Goal: Information Seeking & Learning: Learn about a topic

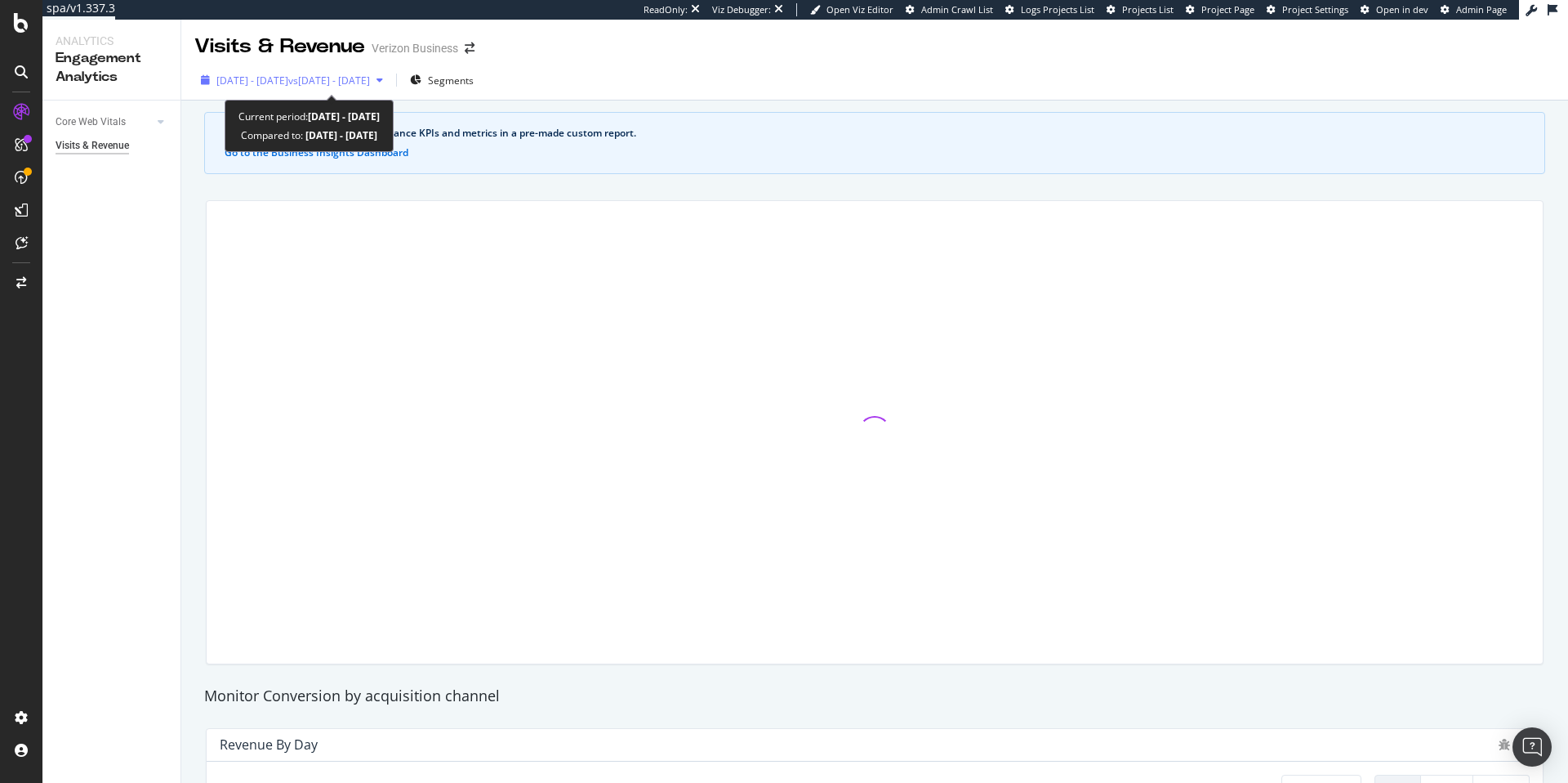
click at [370, 75] on span "vs 2025 Jun. 13th - Jul. 10th" at bounding box center [329, 81] width 82 height 14
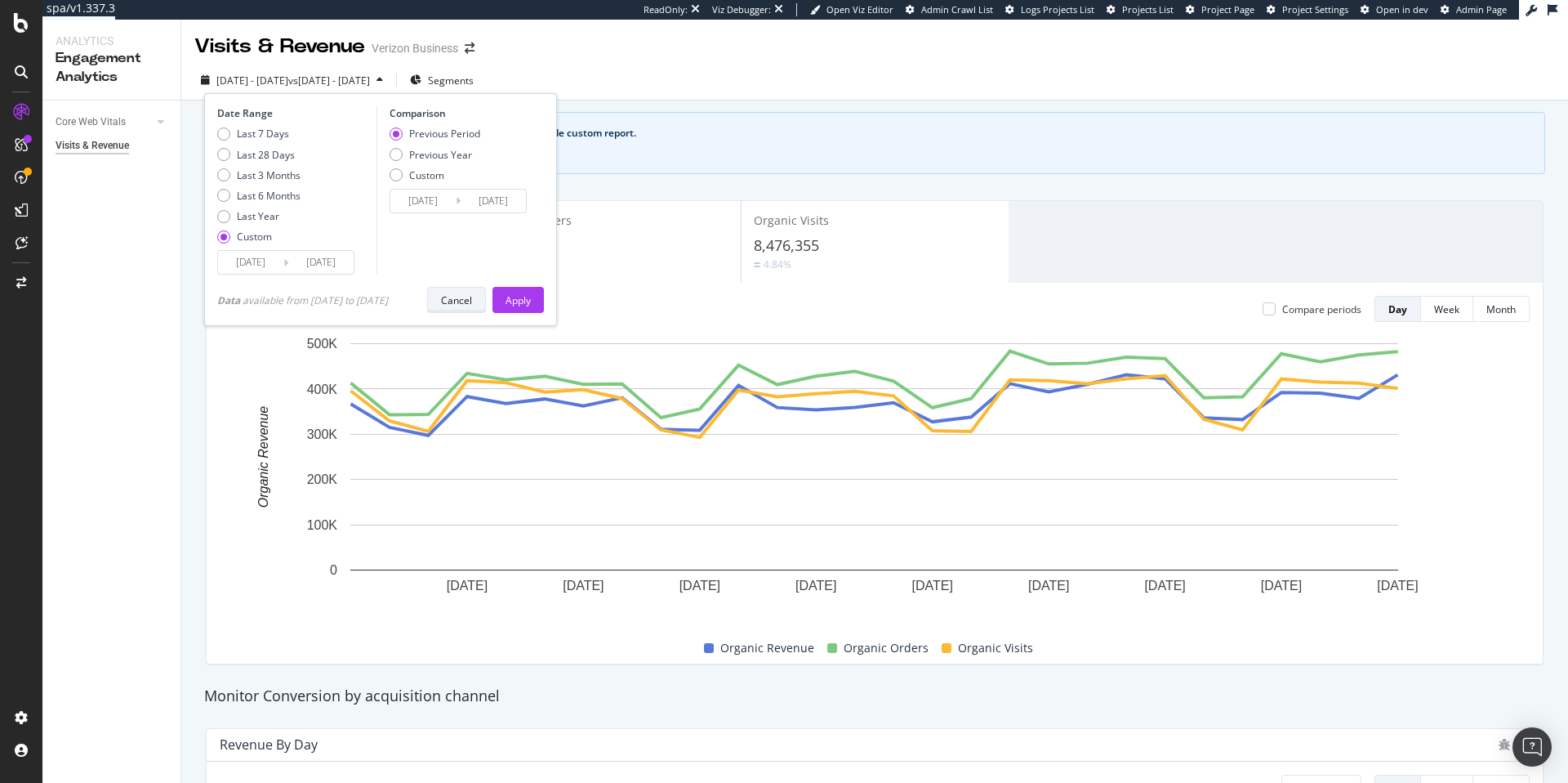
click at [465, 310] on div "Cancel" at bounding box center [456, 299] width 31 height 23
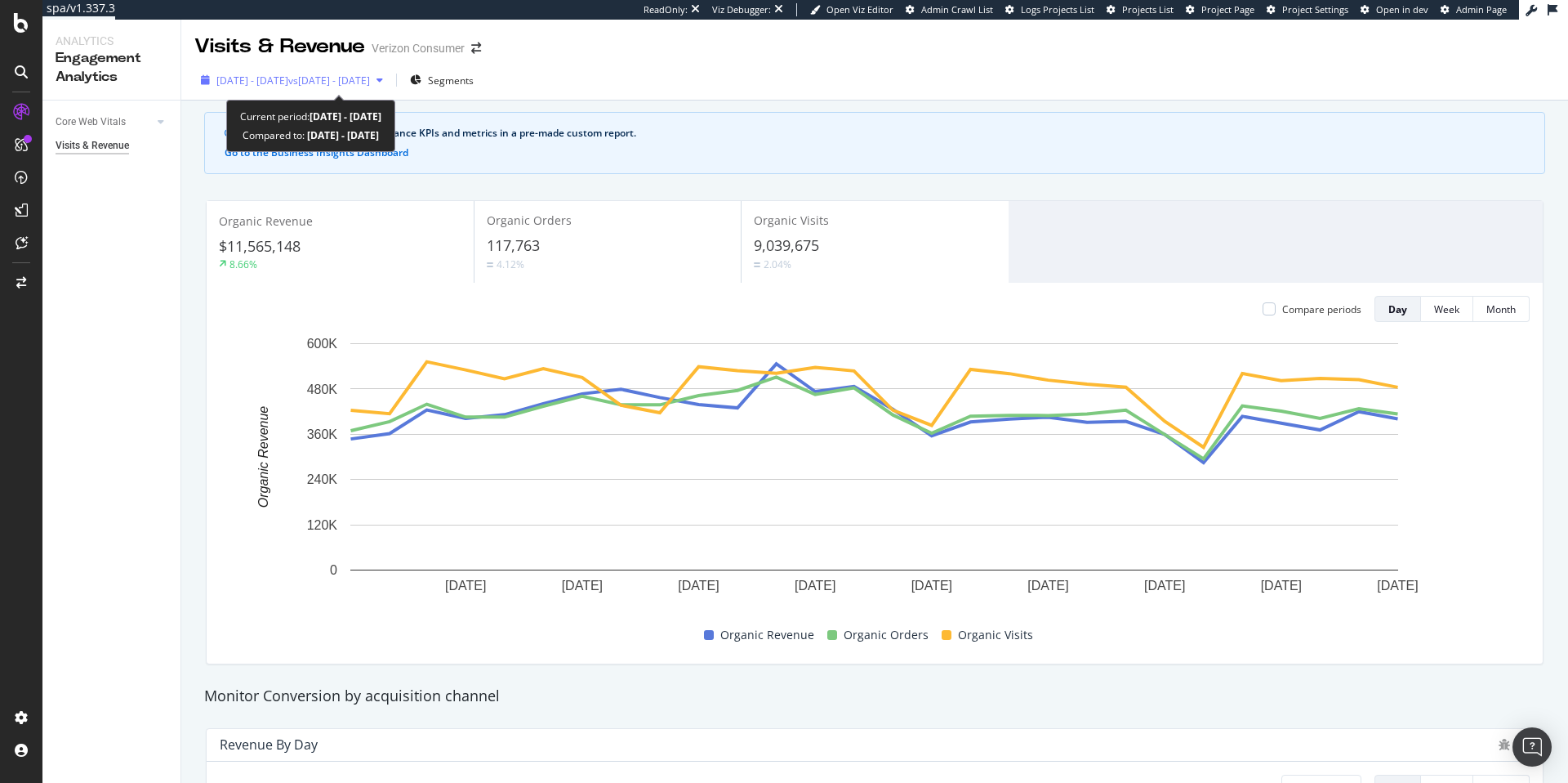
click at [370, 86] on span "vs [DATE] - [DATE]" at bounding box center [329, 81] width 82 height 14
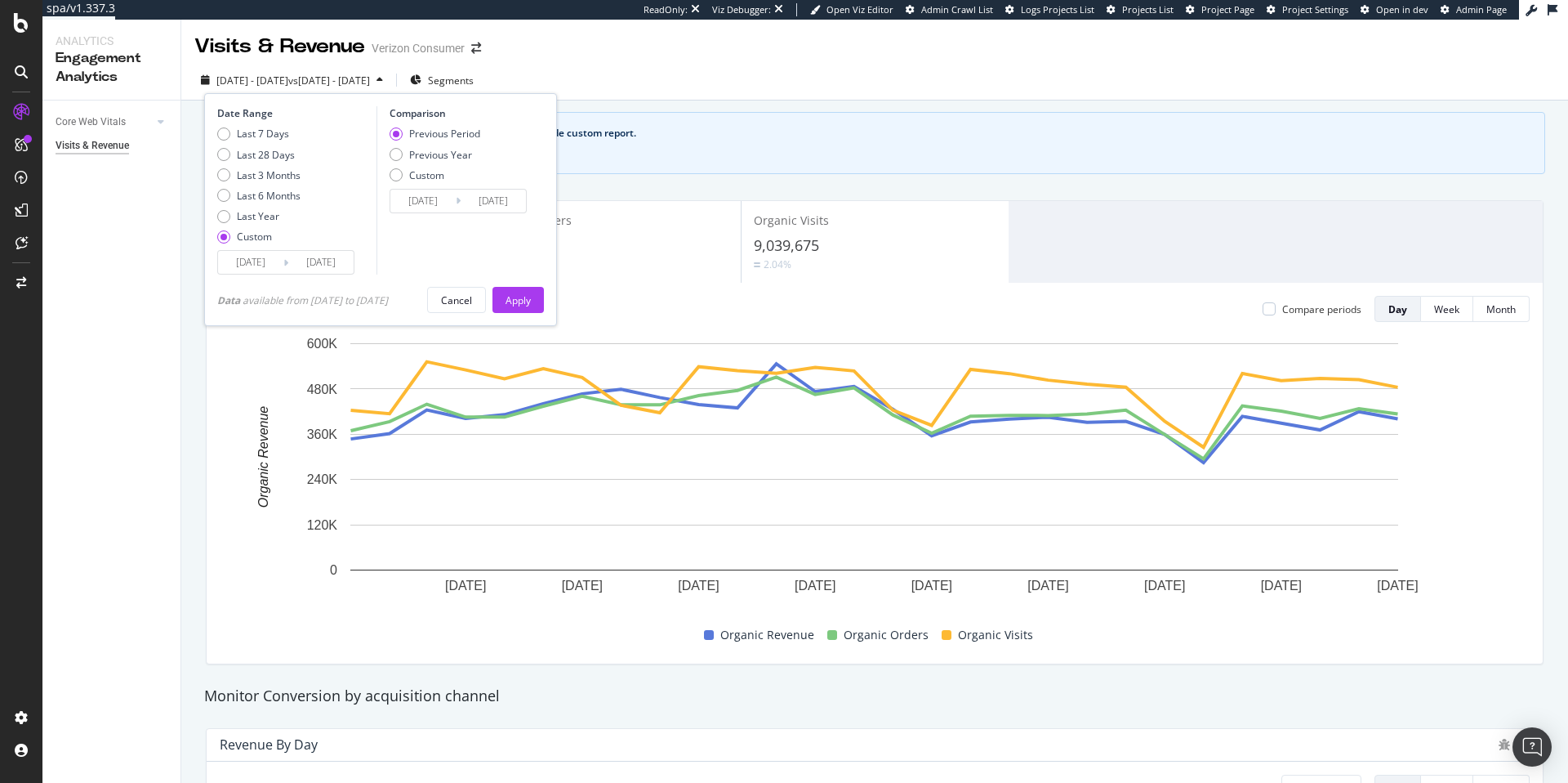
click at [370, 86] on span "vs 2025 Mar. 1st - Mar. 28th" at bounding box center [329, 81] width 82 height 14
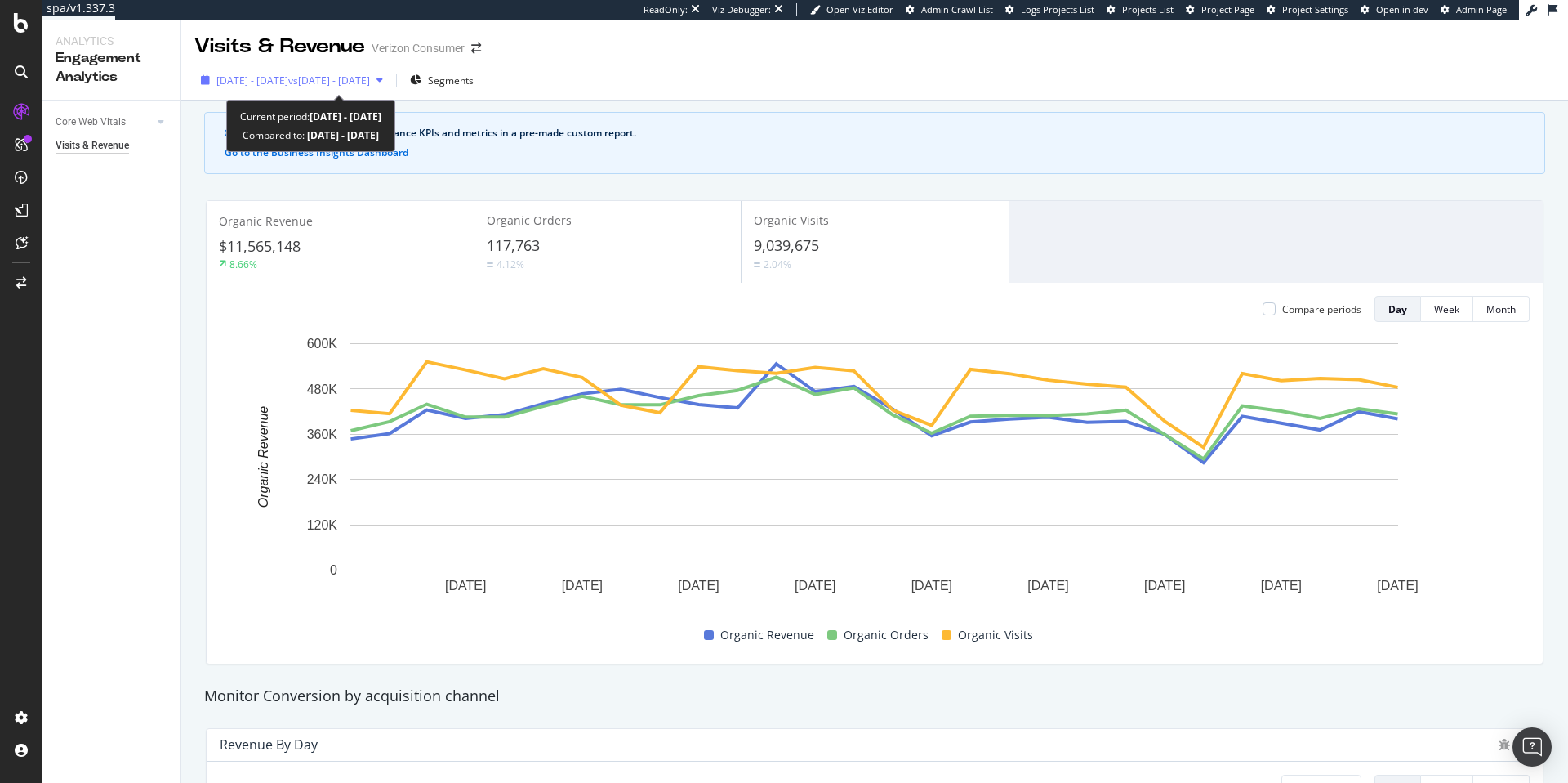
click at [378, 68] on div "2025 Mar. 29th - Apr. 25th vs 2025 Mar. 1st - Mar. 28th" at bounding box center [292, 80] width 195 height 25
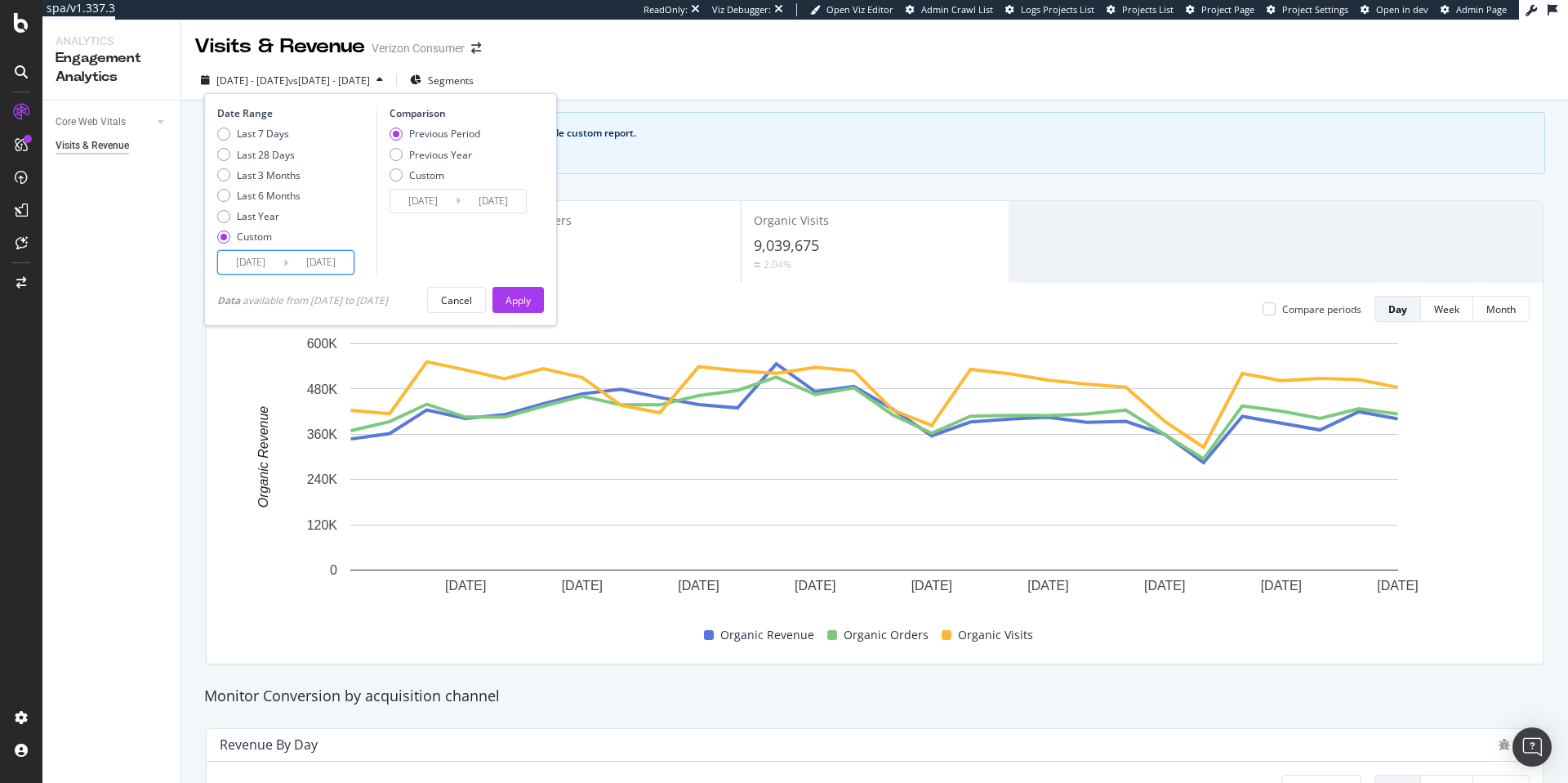
click at [266, 258] on input "2025/03/29" at bounding box center [251, 262] width 66 height 23
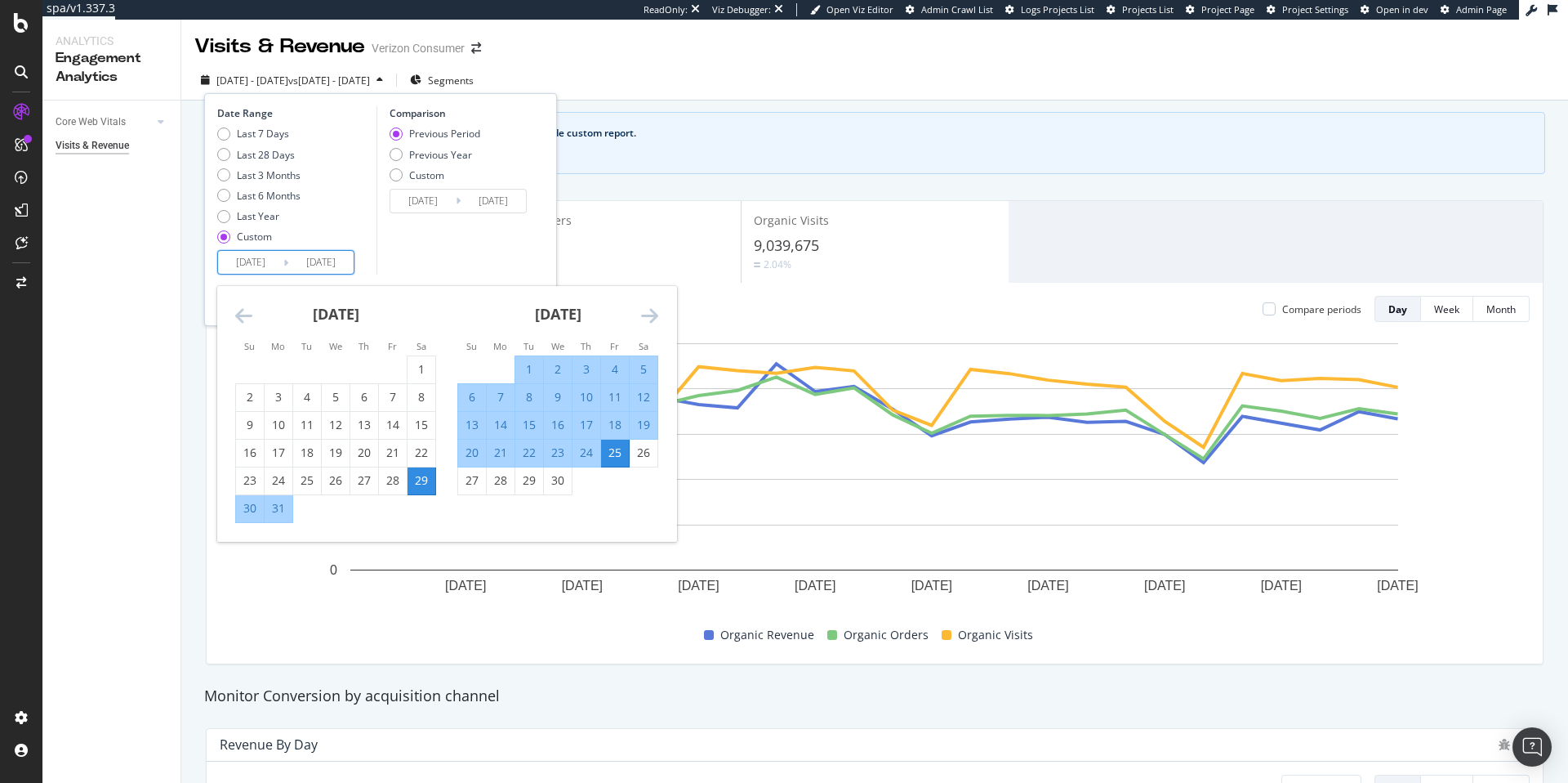
click at [647, 320] on icon "Move forward to switch to the next month." at bounding box center [650, 316] width 17 height 20
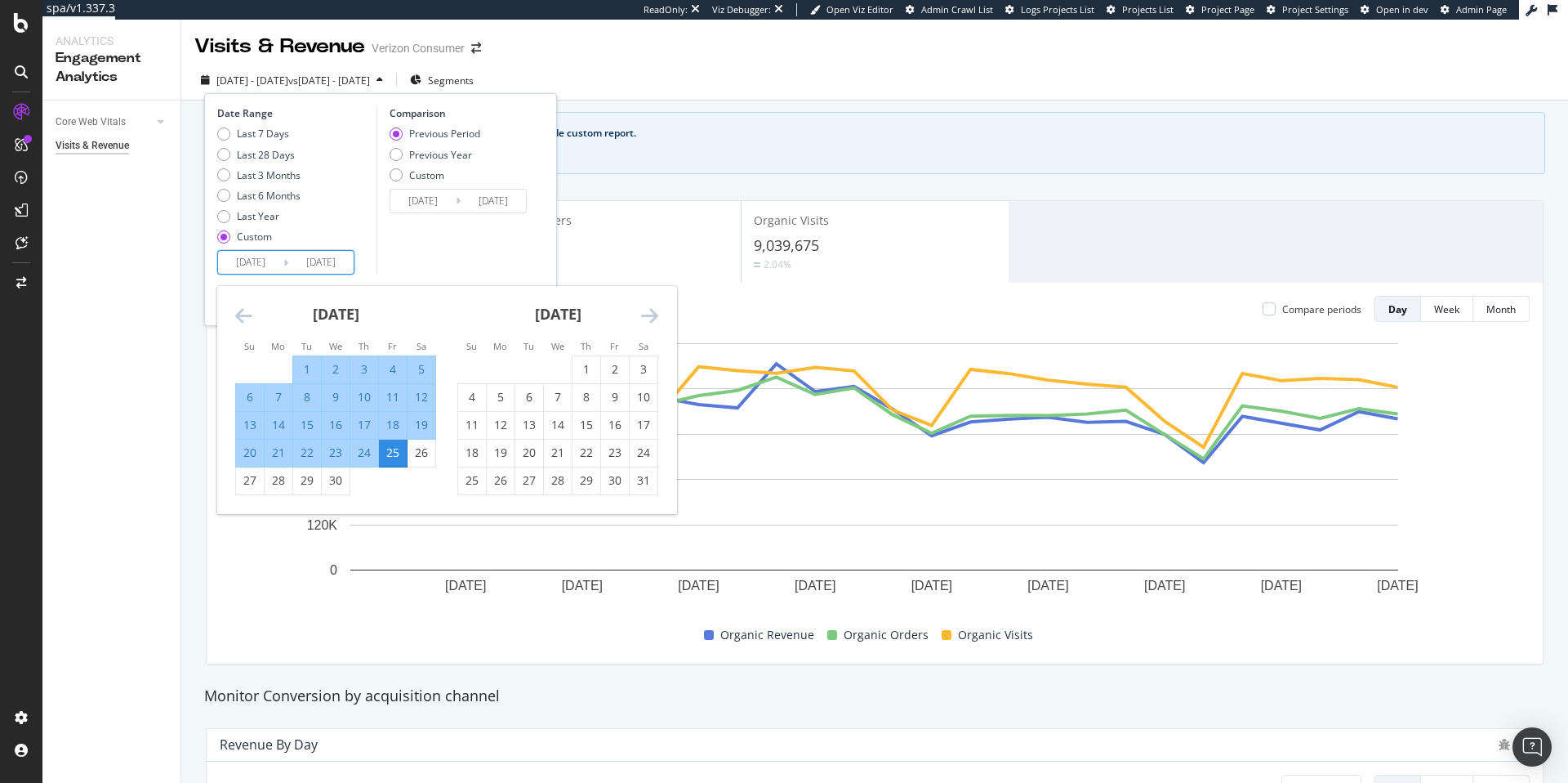
click at [647, 320] on icon "Move forward to switch to the next month." at bounding box center [650, 316] width 17 height 20
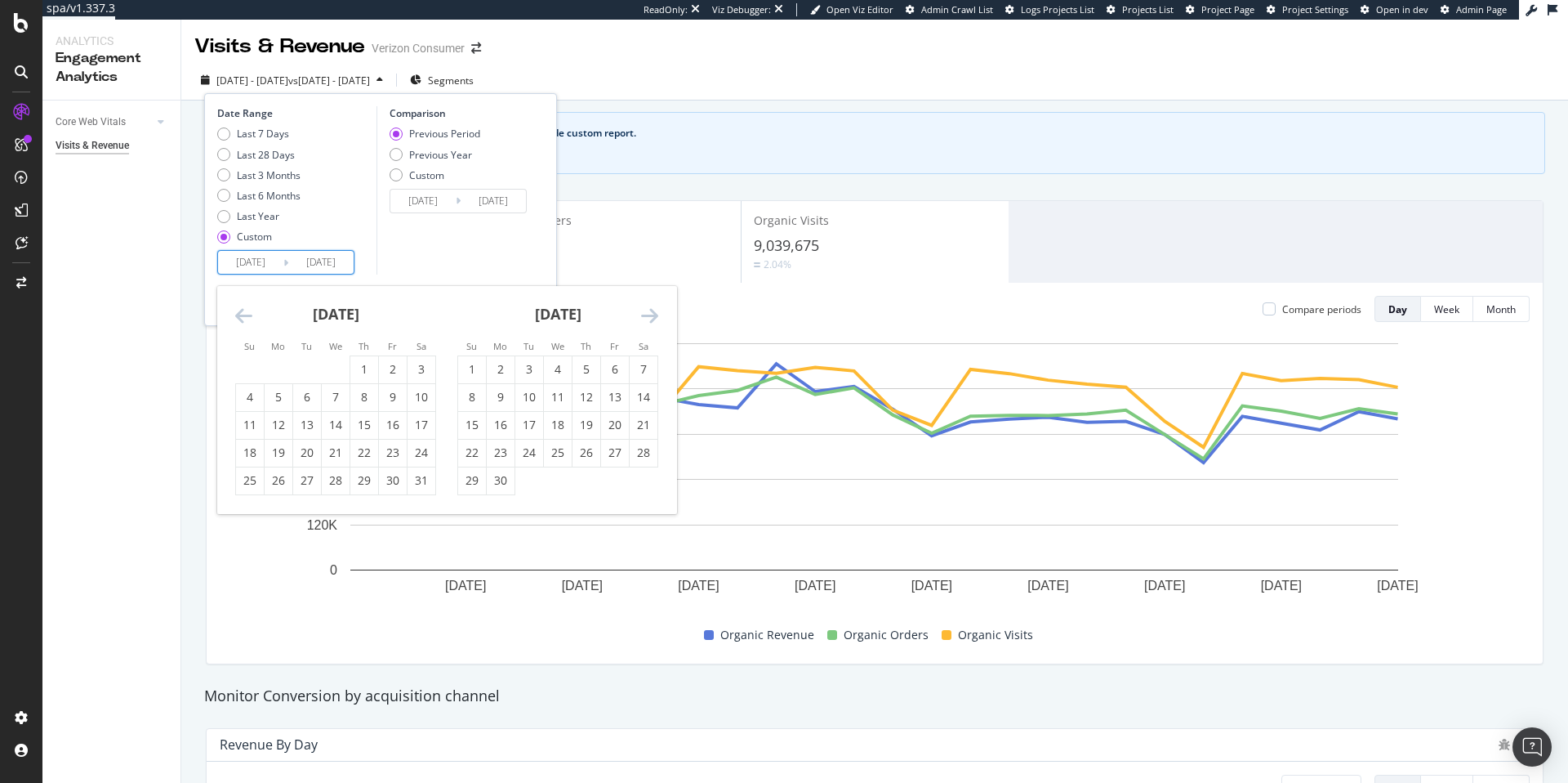
click at [647, 320] on icon "Move forward to switch to the next month." at bounding box center [650, 316] width 17 height 20
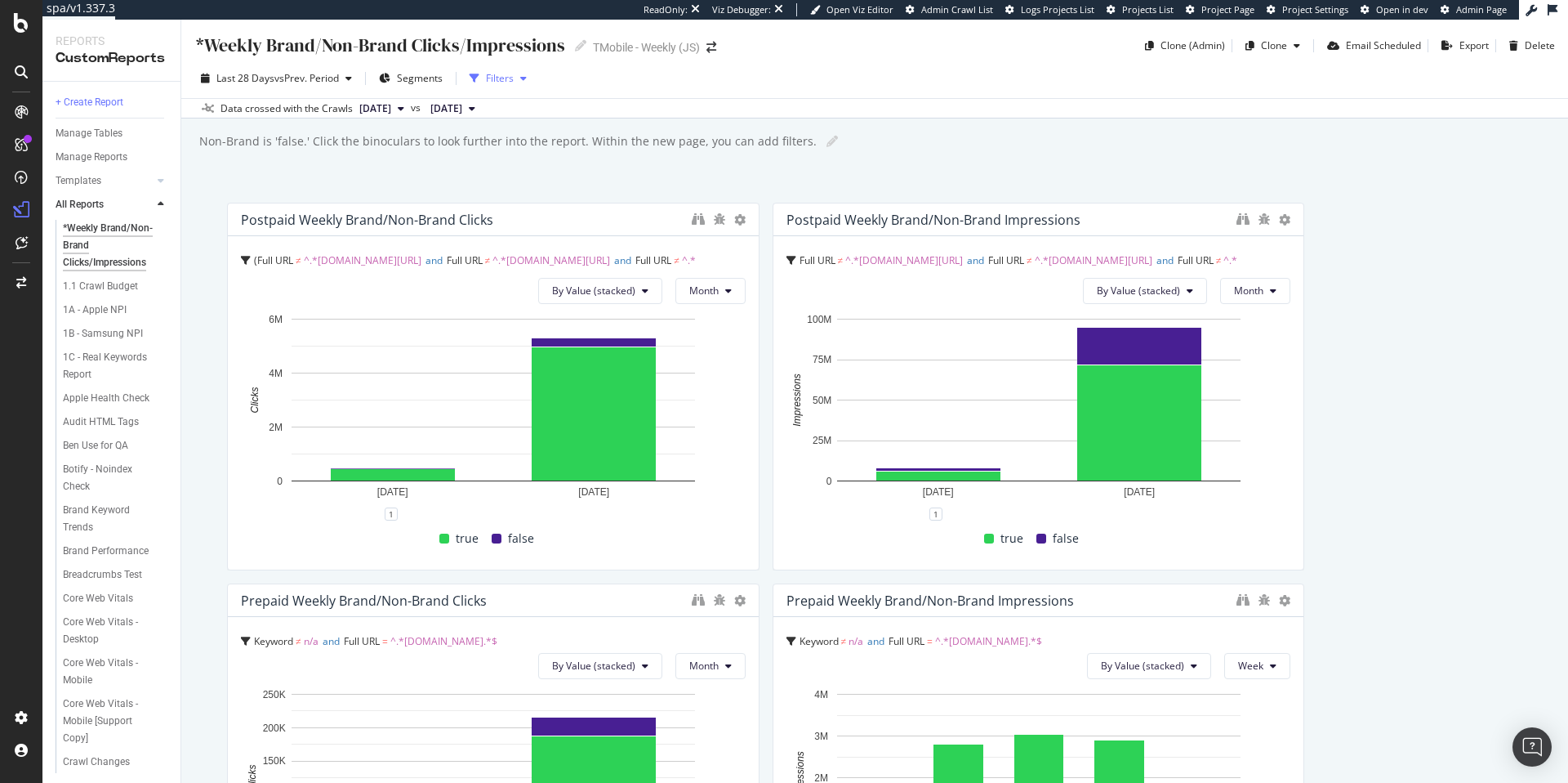
click at [527, 81] on icon "button" at bounding box center [523, 79] width 7 height 10
click at [527, 80] on icon "button" at bounding box center [523, 79] width 7 height 10
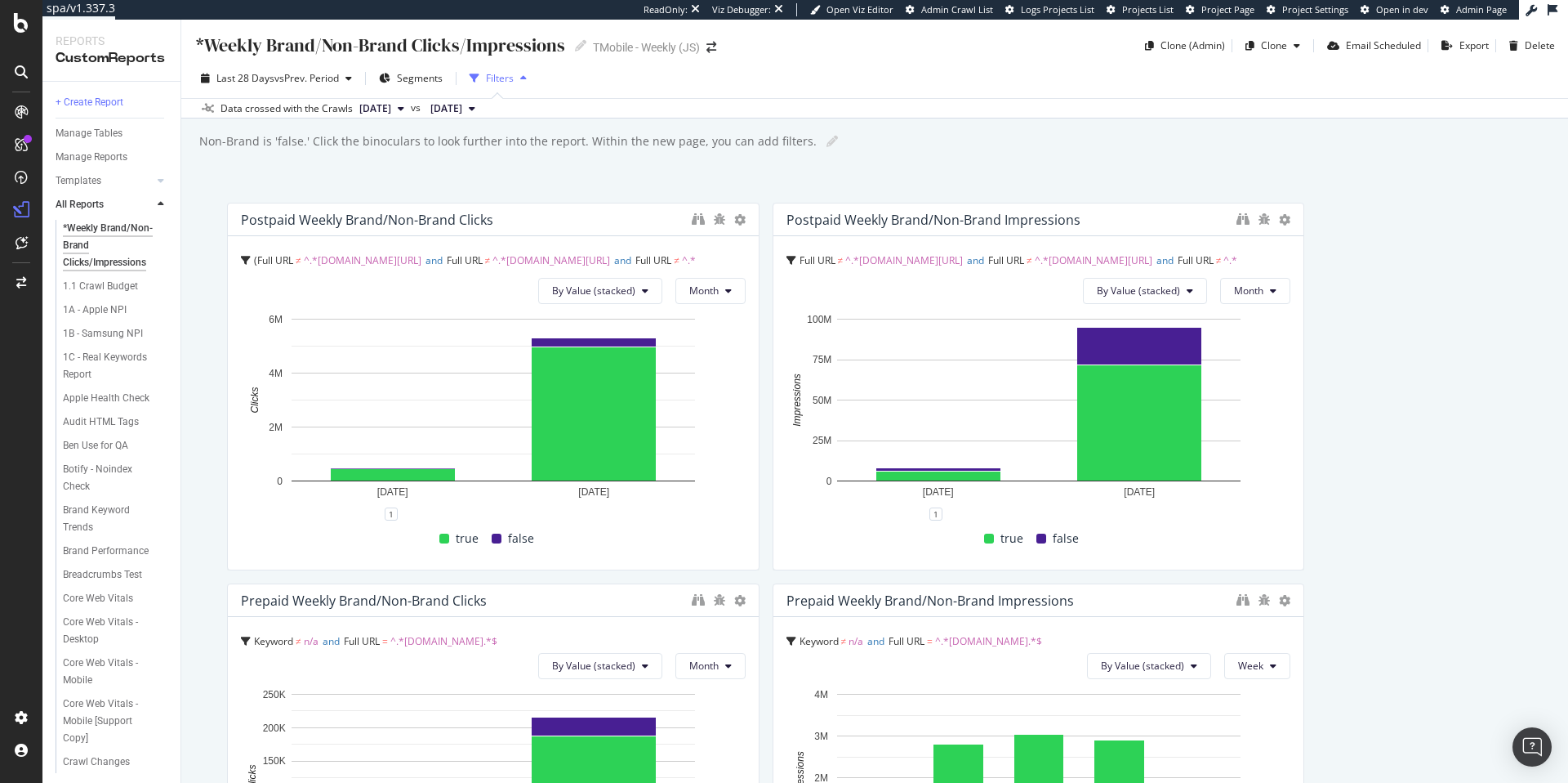
click at [532, 81] on div "button" at bounding box center [524, 79] width 20 height 10
click at [509, 75] on div "Filters" at bounding box center [500, 78] width 28 height 14
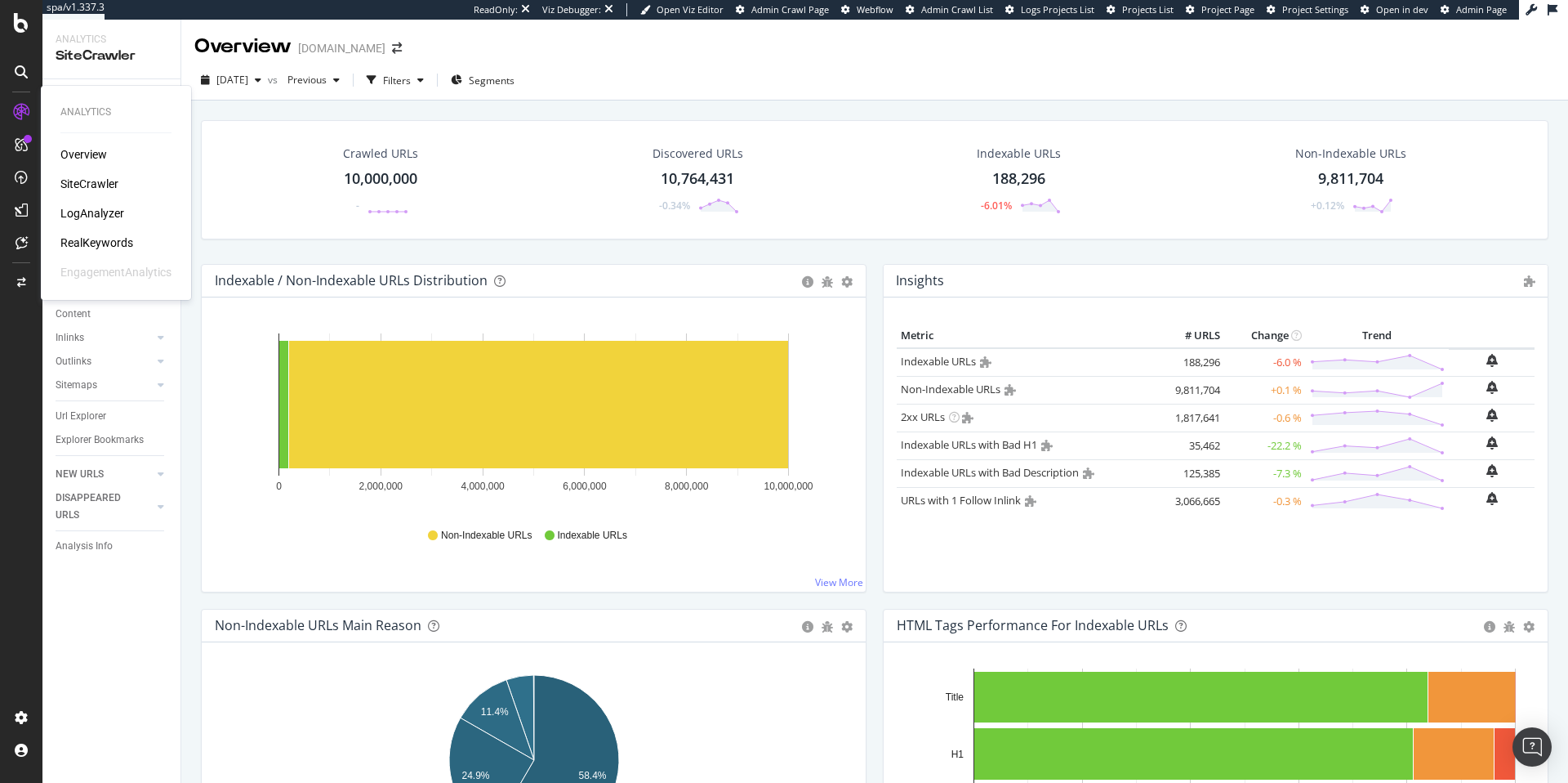
click at [96, 214] on div "LogAnalyzer" at bounding box center [93, 213] width 64 height 16
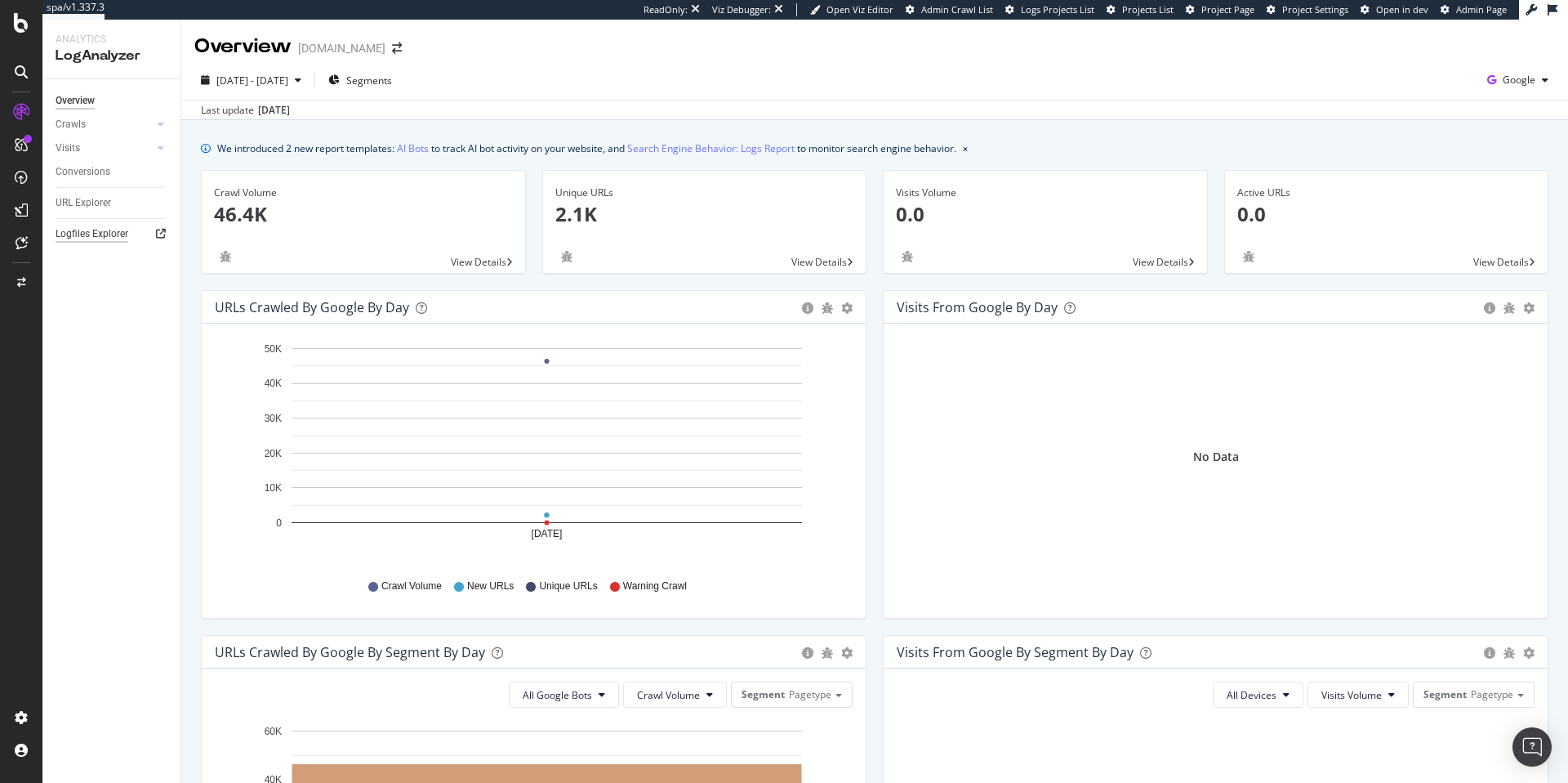
click at [89, 228] on div "Logfiles Explorer" at bounding box center [92, 233] width 73 height 17
click at [1220, 9] on span "Project Page" at bounding box center [1227, 9] width 53 height 12
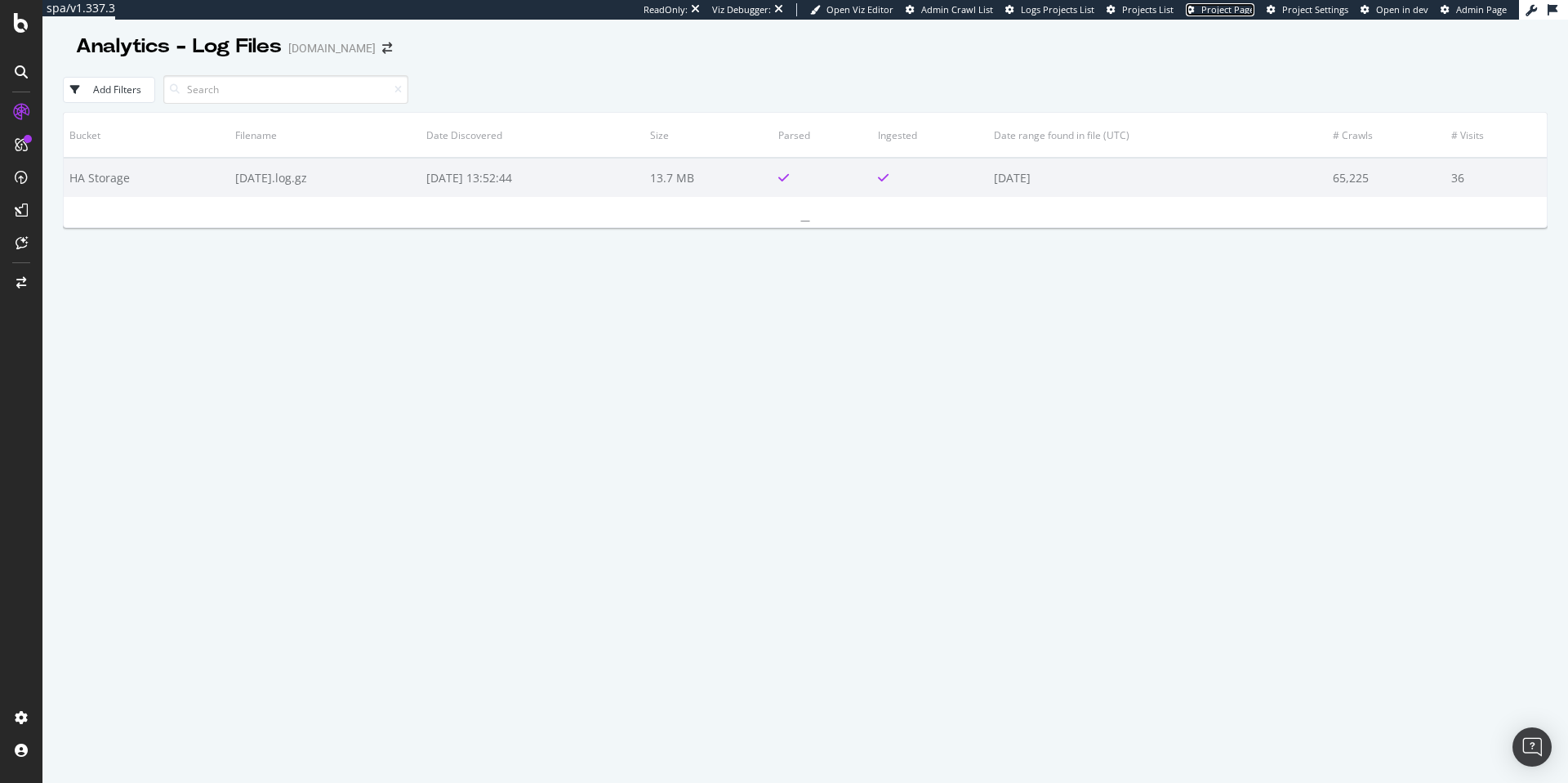
click at [1235, 7] on span "Project Page" at bounding box center [1227, 9] width 53 height 12
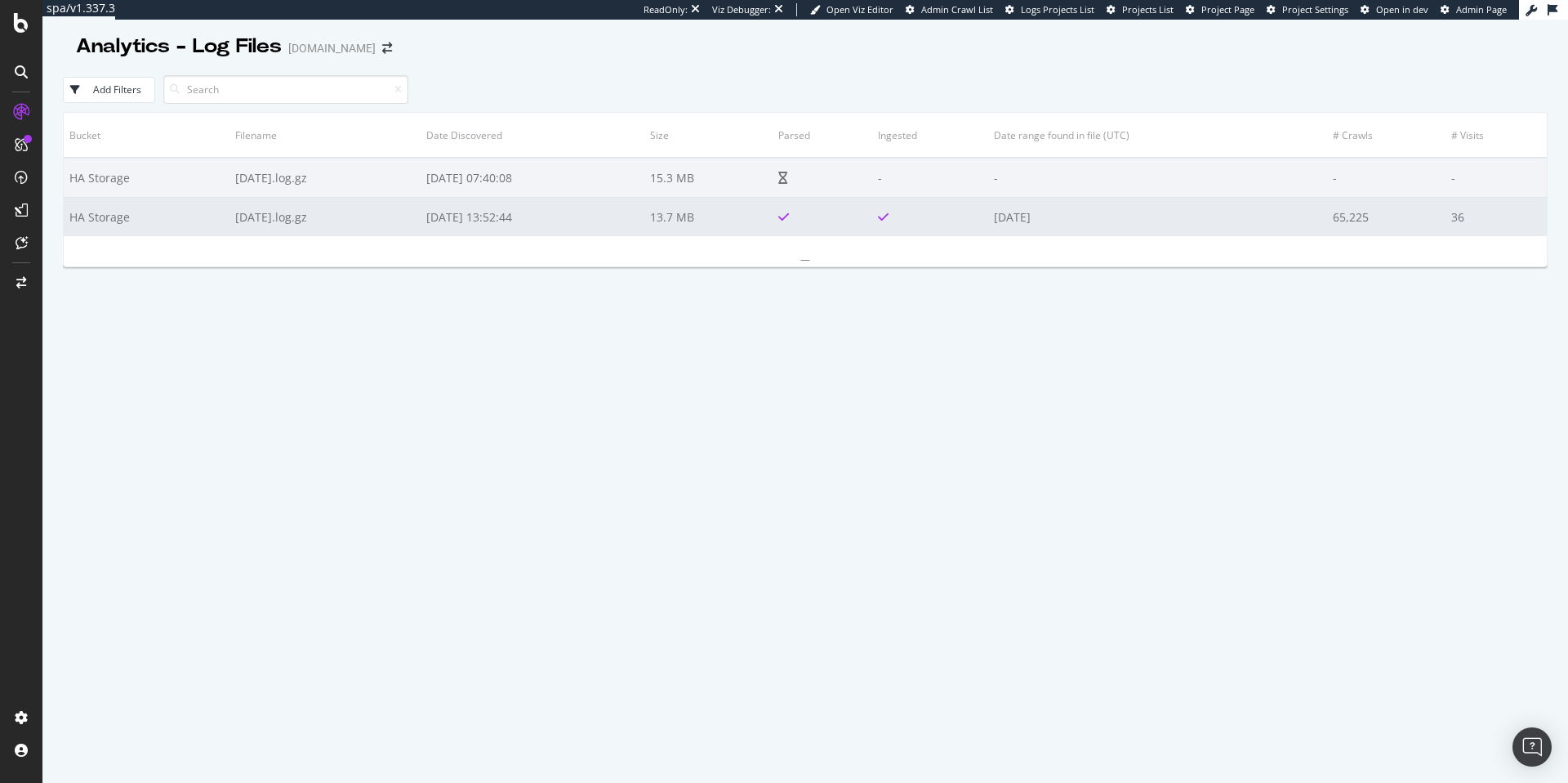
click at [1290, 229] on td "[DATE]" at bounding box center [1158, 216] width 339 height 39
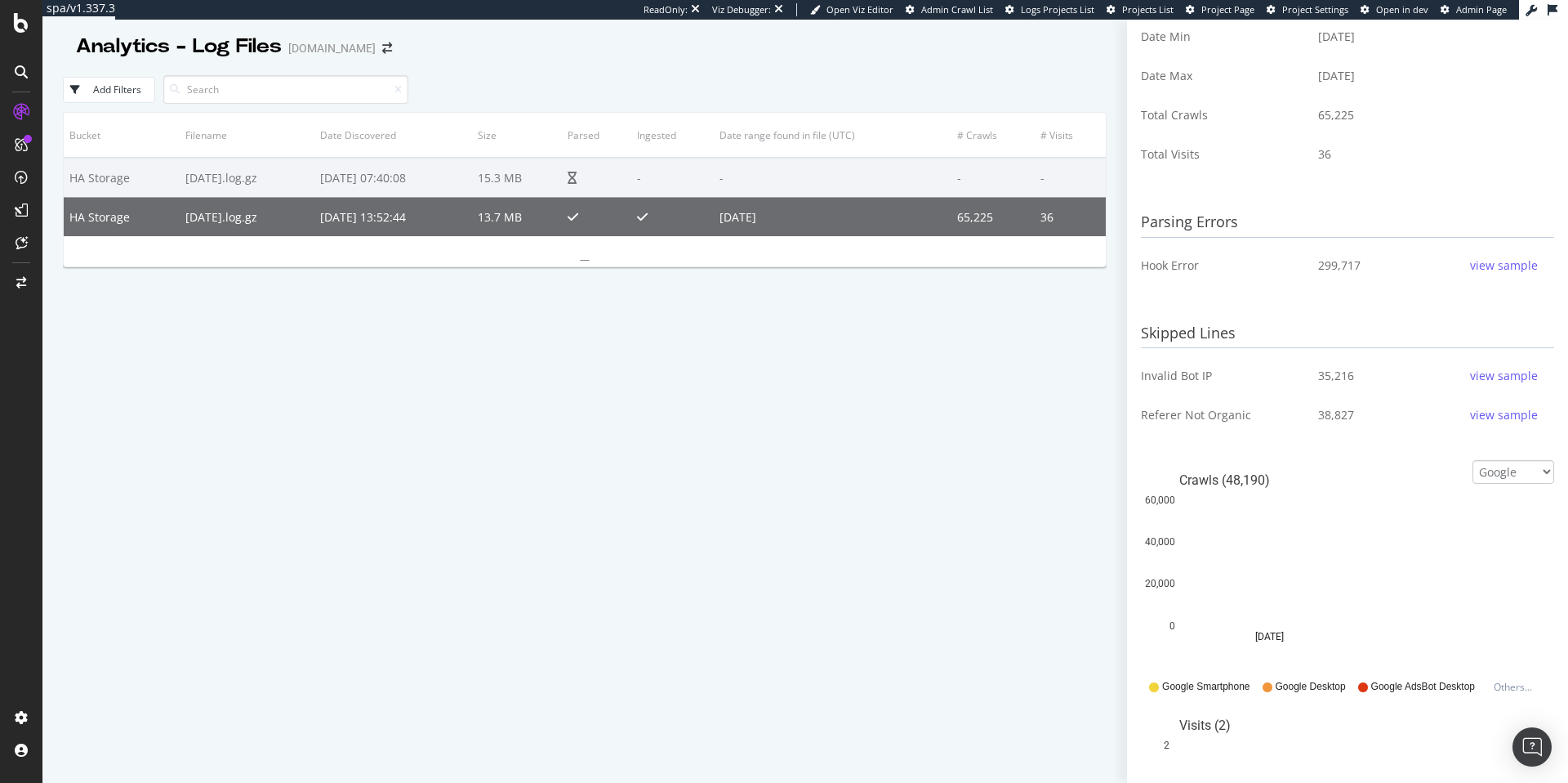
scroll to position [282, 0]
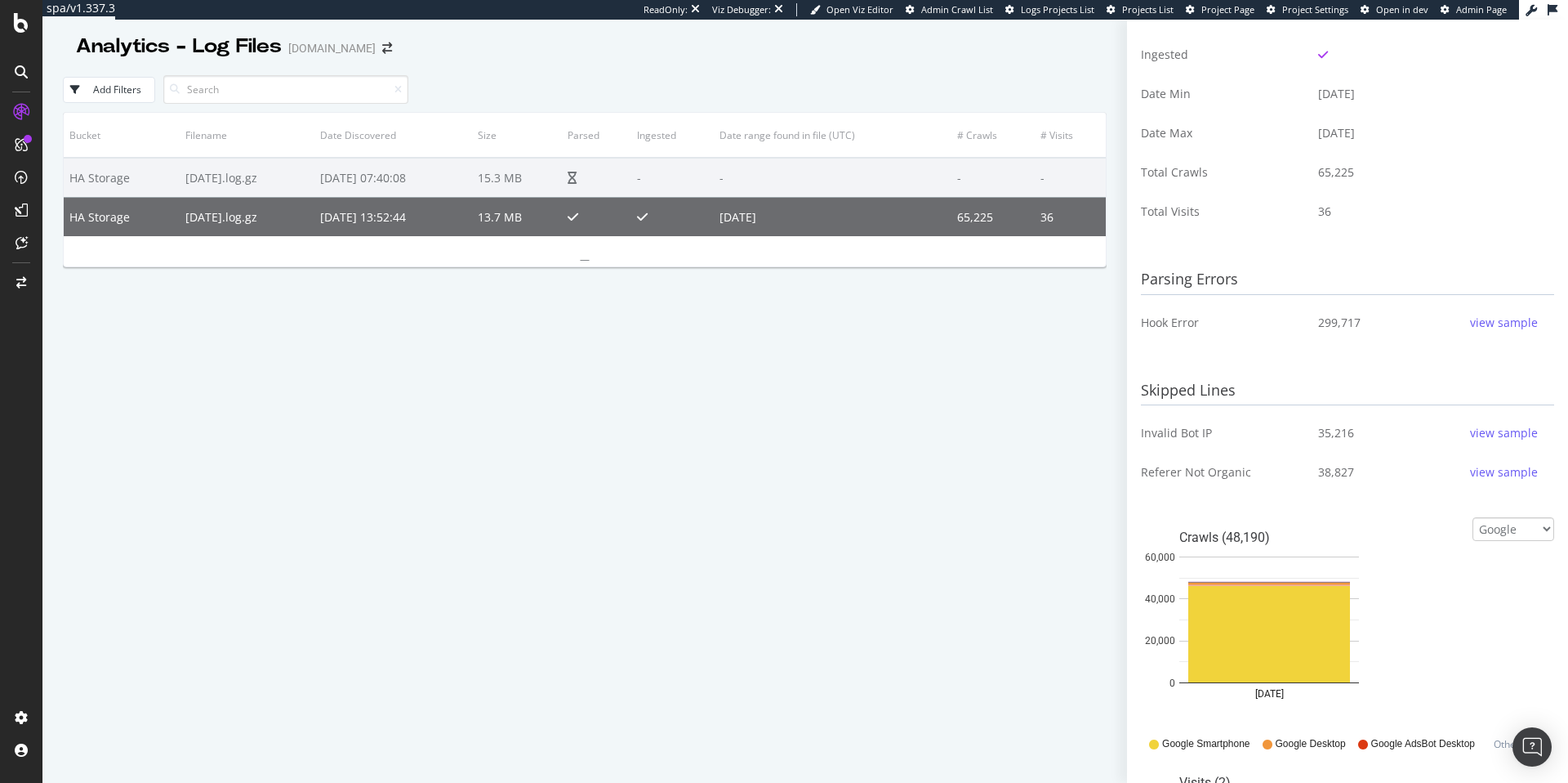
click at [1499, 432] on div "view sample" at bounding box center [1504, 432] width 68 height 16
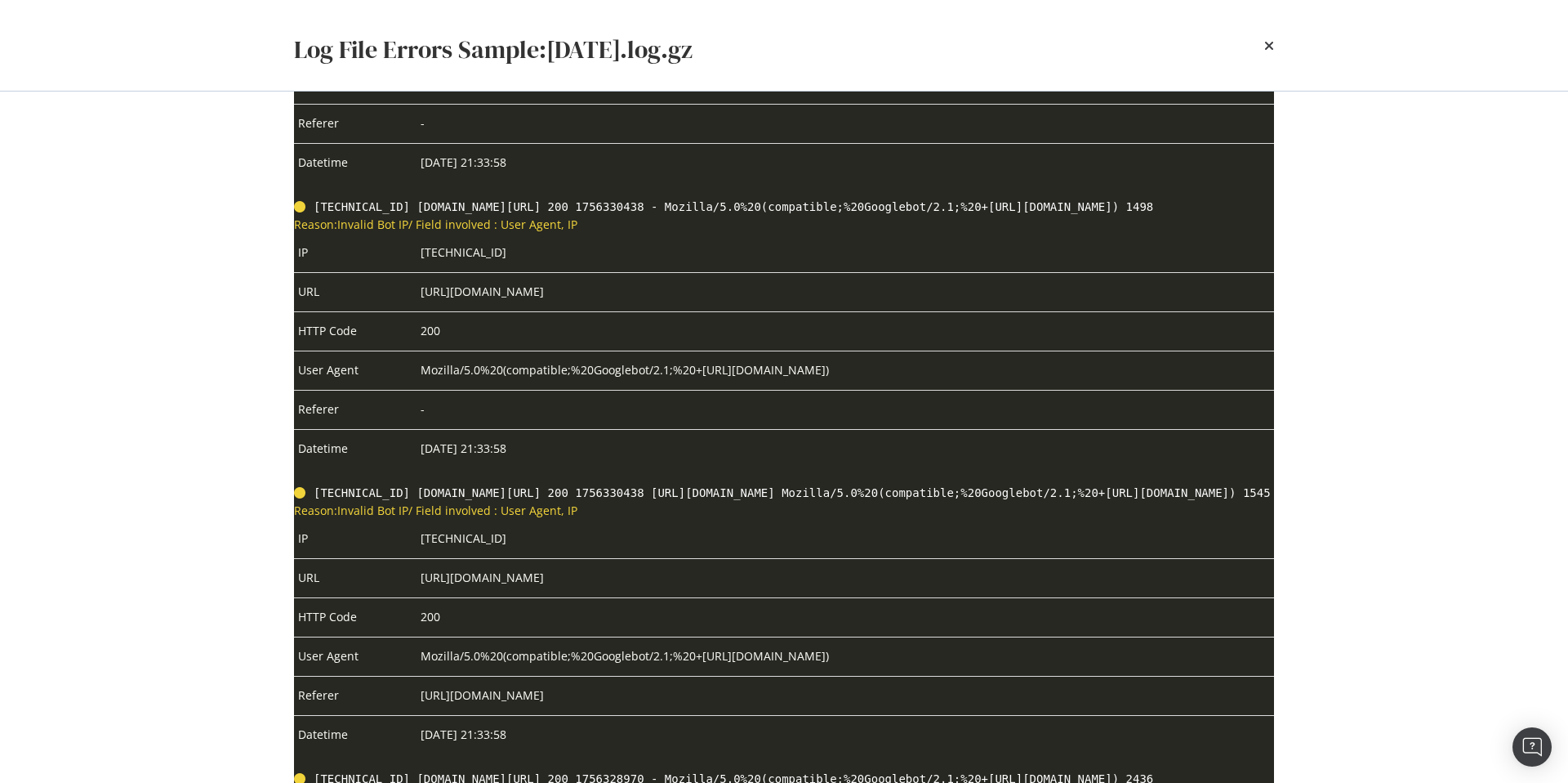
scroll to position [5350, 0]
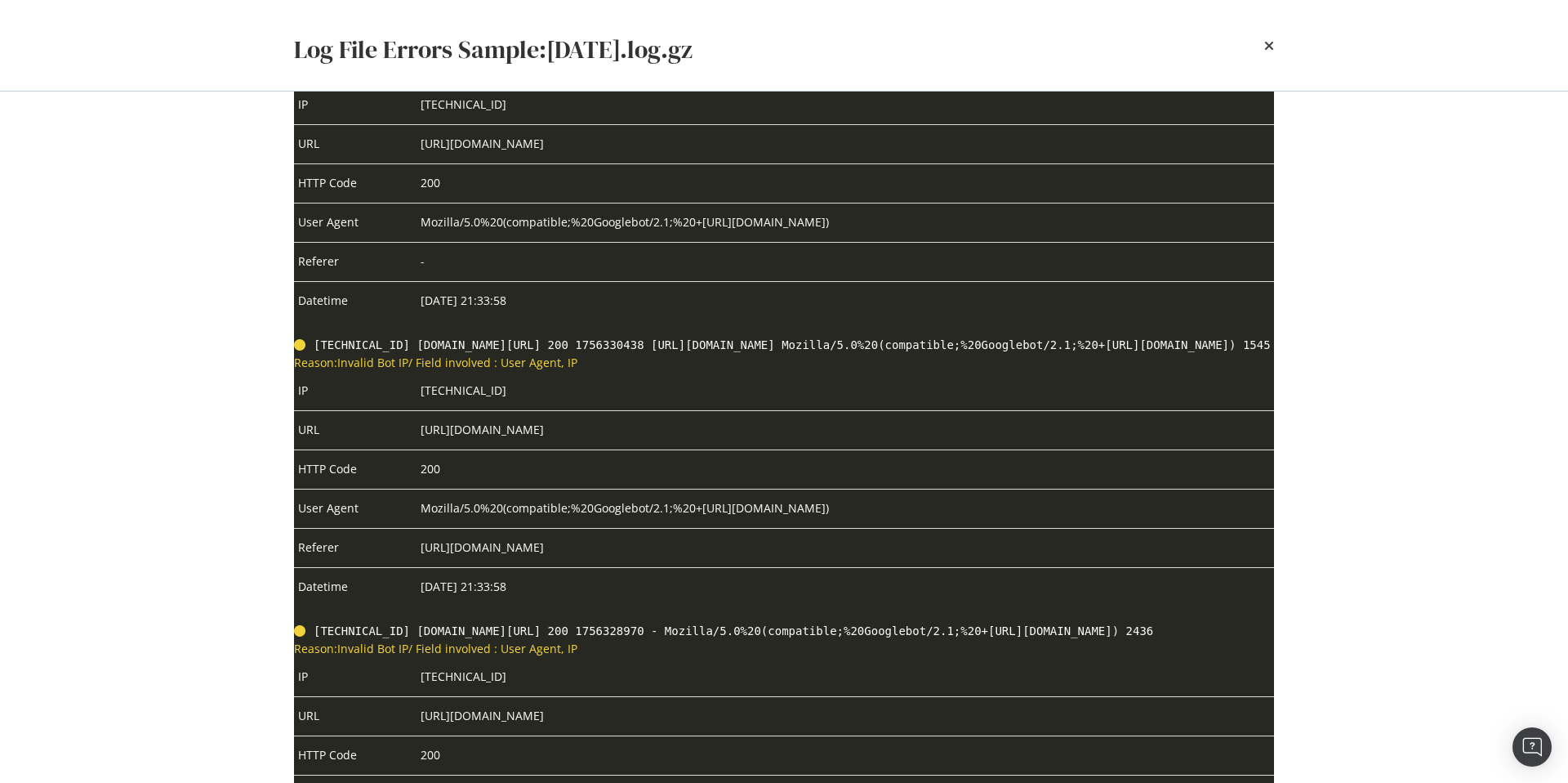
click at [1262, 39] on div "Log File Errors Sample: [DATE].log.gz" at bounding box center [784, 46] width 980 height 52
click at [1269, 46] on icon "times" at bounding box center [1269, 45] width 10 height 13
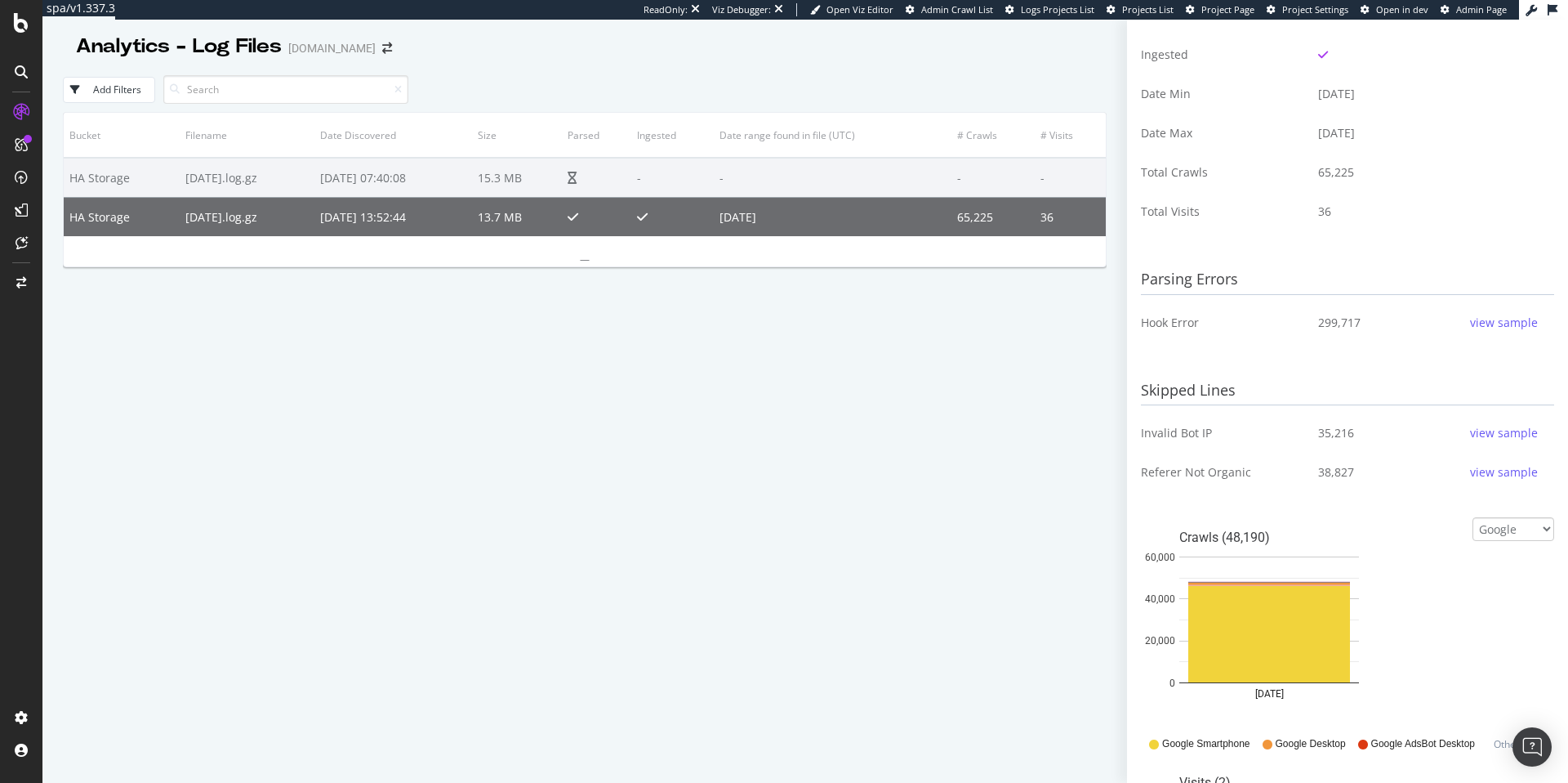
click at [1492, 473] on div "view sample" at bounding box center [1504, 472] width 68 height 16
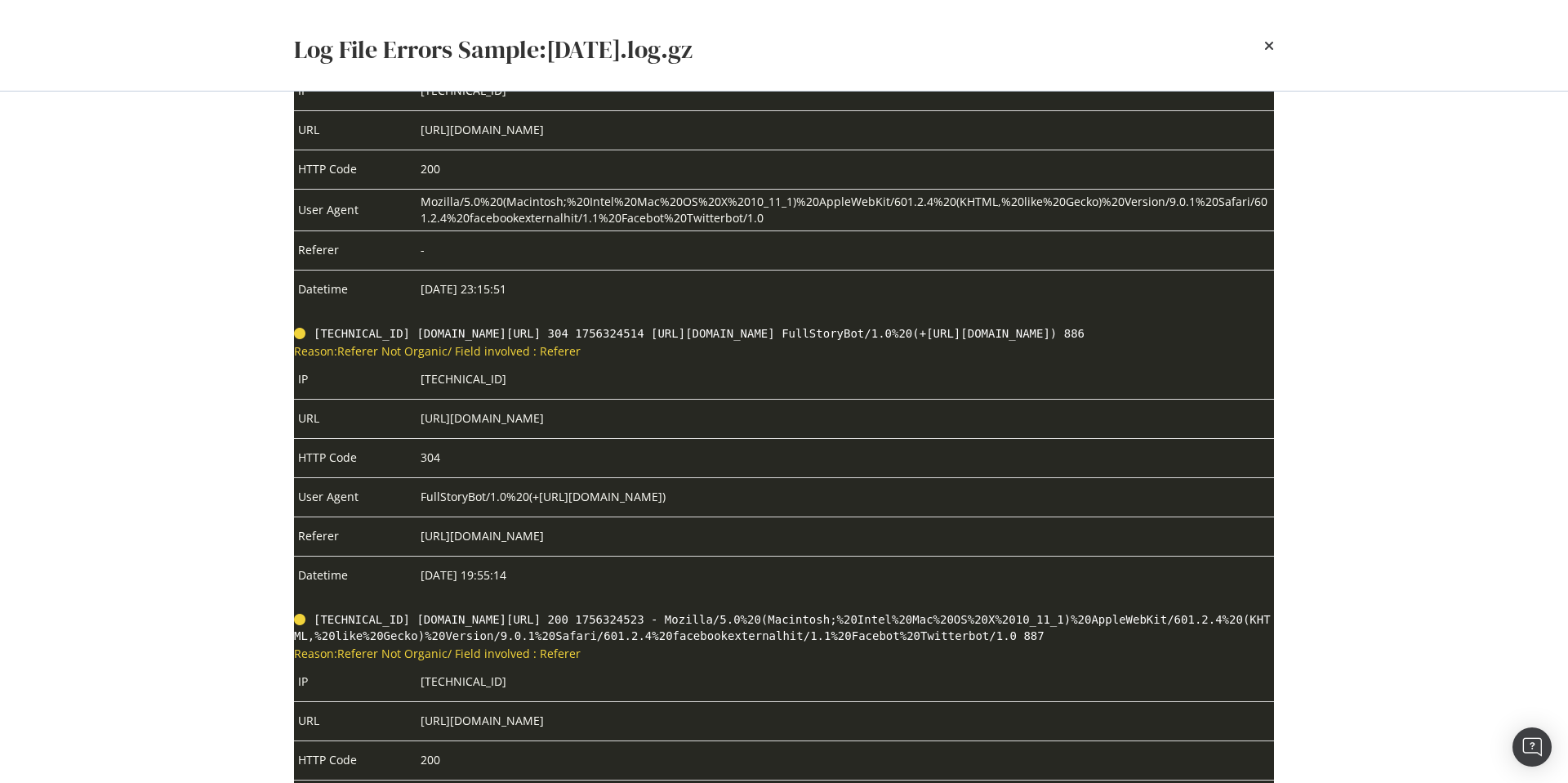
scroll to position [10098, 0]
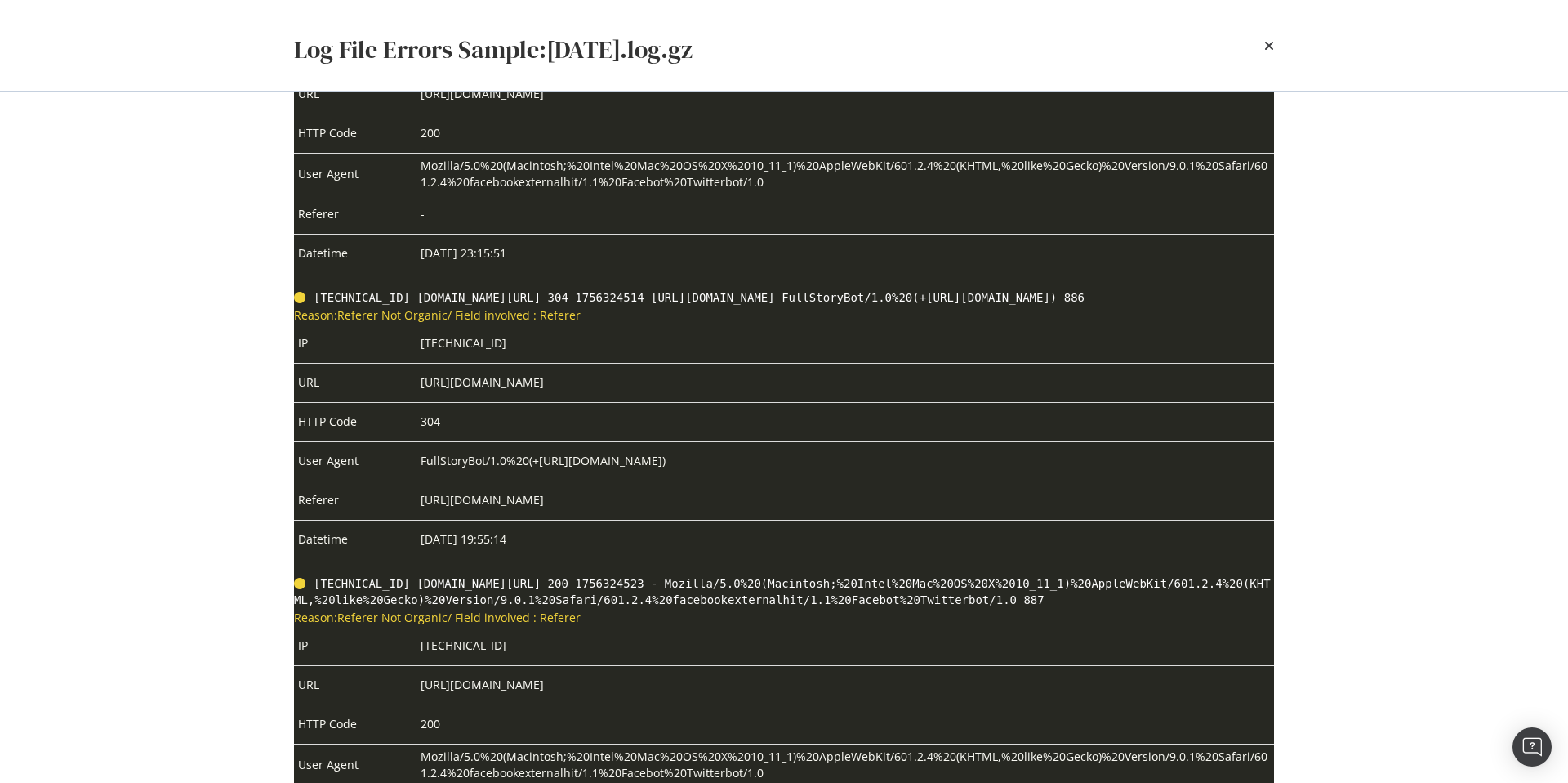
click at [1262, 47] on div "Log File Errors Sample: [DATE].log.gz" at bounding box center [784, 46] width 980 height 52
click at [1270, 47] on icon "times" at bounding box center [1269, 45] width 10 height 13
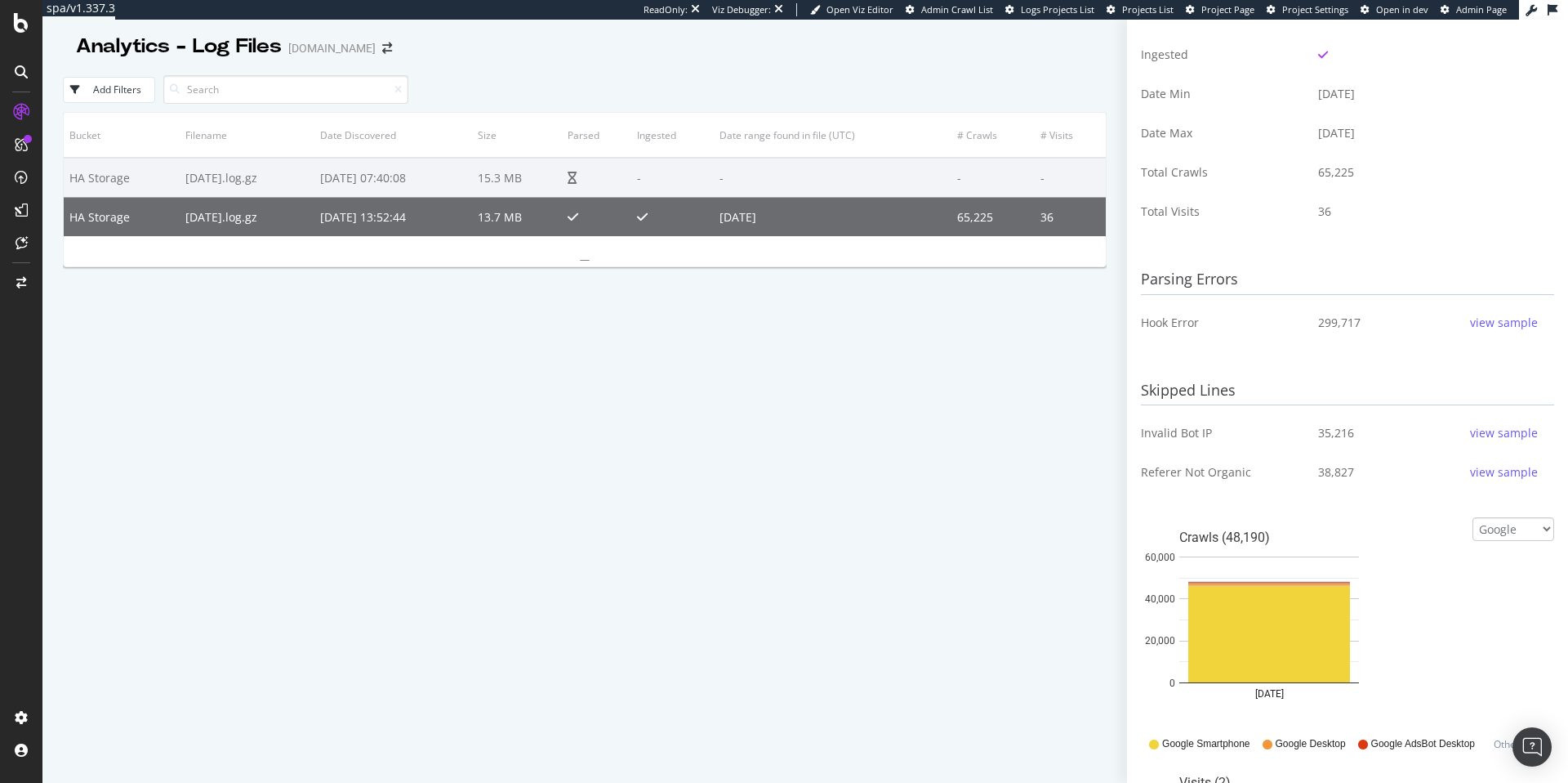
scroll to position [623, 0]
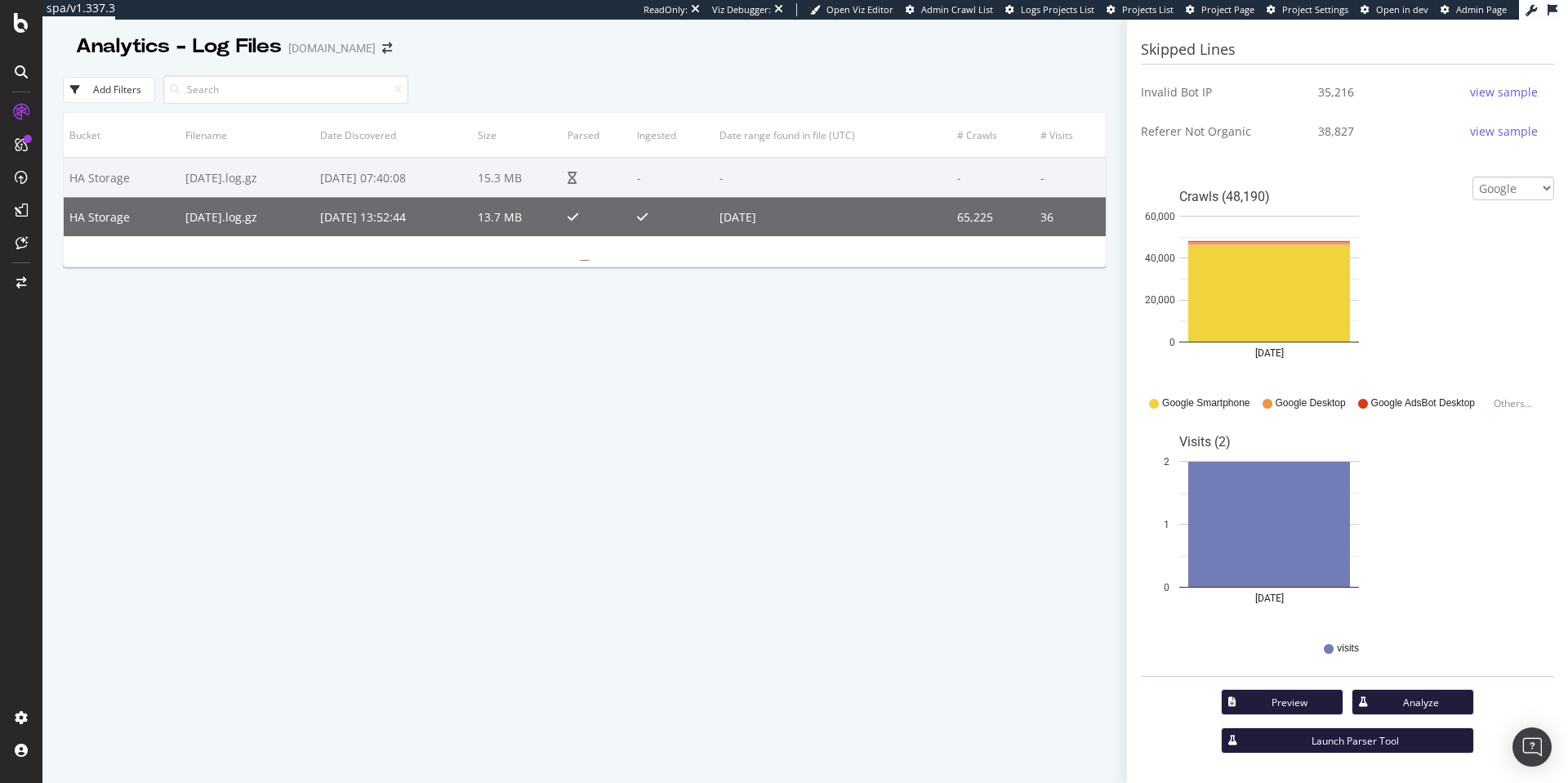
click at [1428, 702] on div "Analyze" at bounding box center [1422, 702] width 80 height 14
